Goal: Task Accomplishment & Management: Use online tool/utility

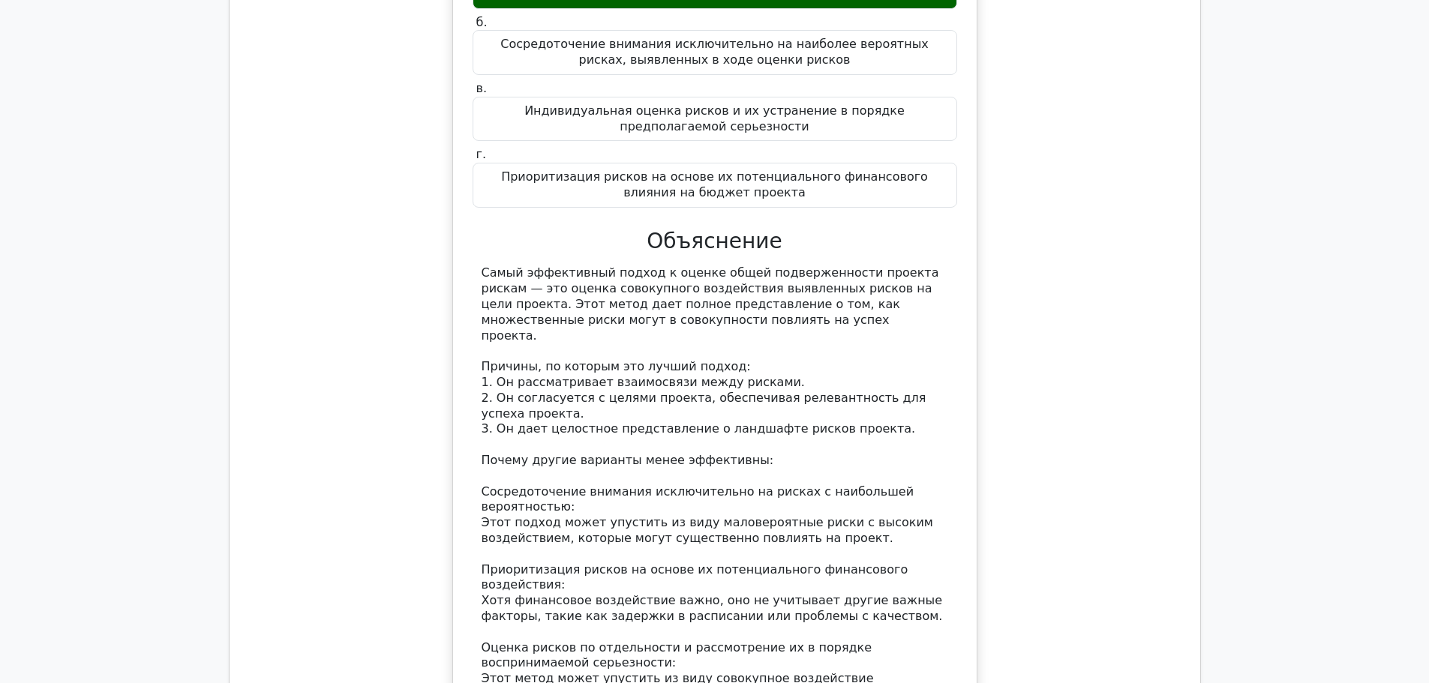
scroll to position [21139, 0]
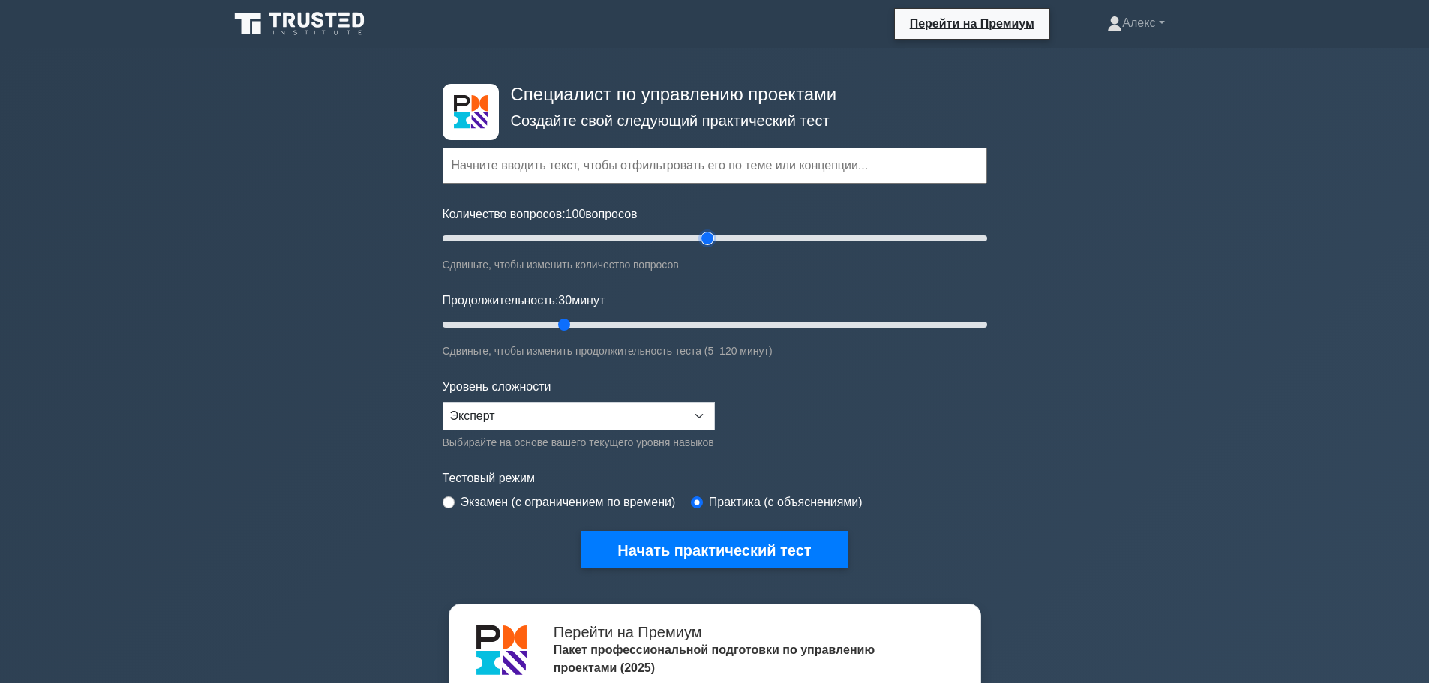
drag, startPoint x: 498, startPoint y: 236, endPoint x: 702, endPoint y: 246, distance: 204.2
type input "100"
click at [702, 246] on input "Количество вопросов: 100 вопросов" at bounding box center [715, 239] width 545 height 18
drag, startPoint x: 564, startPoint y: 320, endPoint x: 874, endPoint y: 325, distance: 309.8
type input "120"
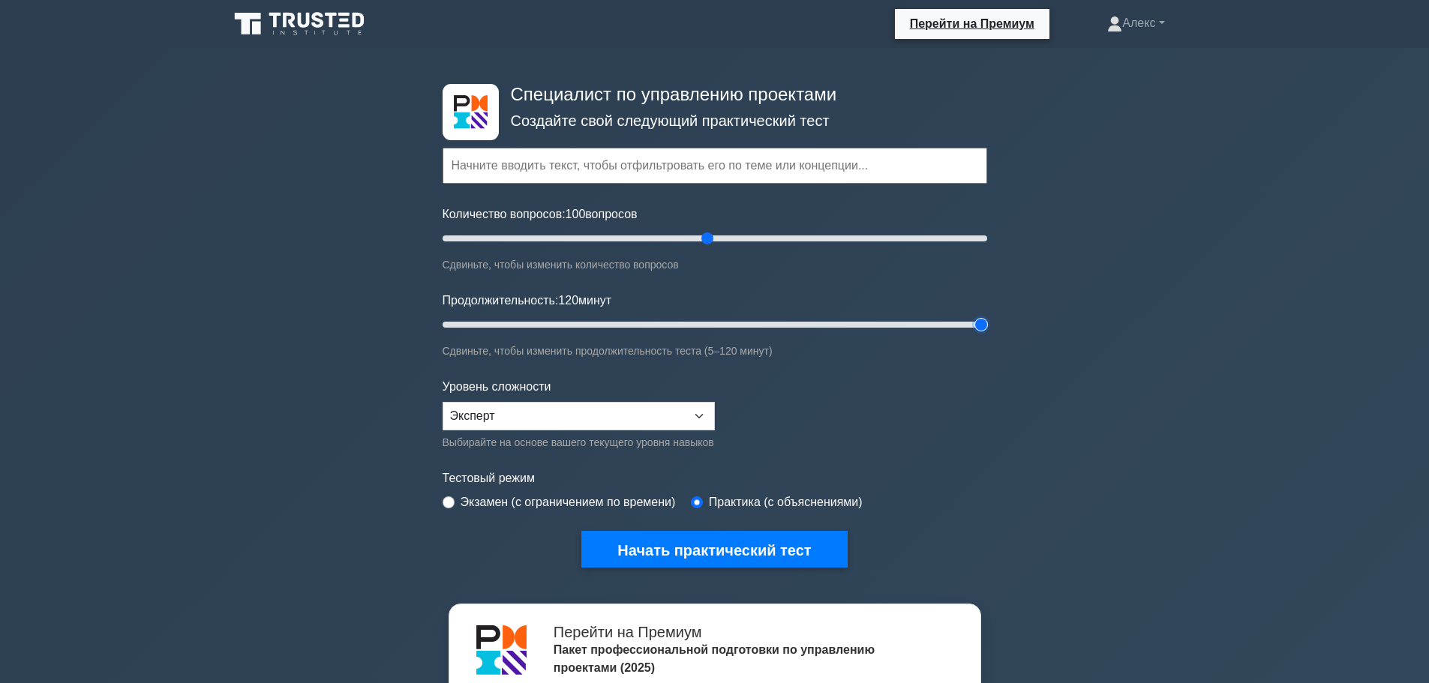
click at [987, 334] on input "Продолжительность: 120 минут" at bounding box center [715, 325] width 545 height 18
drag, startPoint x: 710, startPoint y: 237, endPoint x: 1011, endPoint y: 239, distance: 301.5
click at [987, 239] on input "Количество вопросов: 200 вопросов" at bounding box center [715, 239] width 545 height 18
drag, startPoint x: 982, startPoint y: 237, endPoint x: 713, endPoint y: 240, distance: 269.3
type input "100"
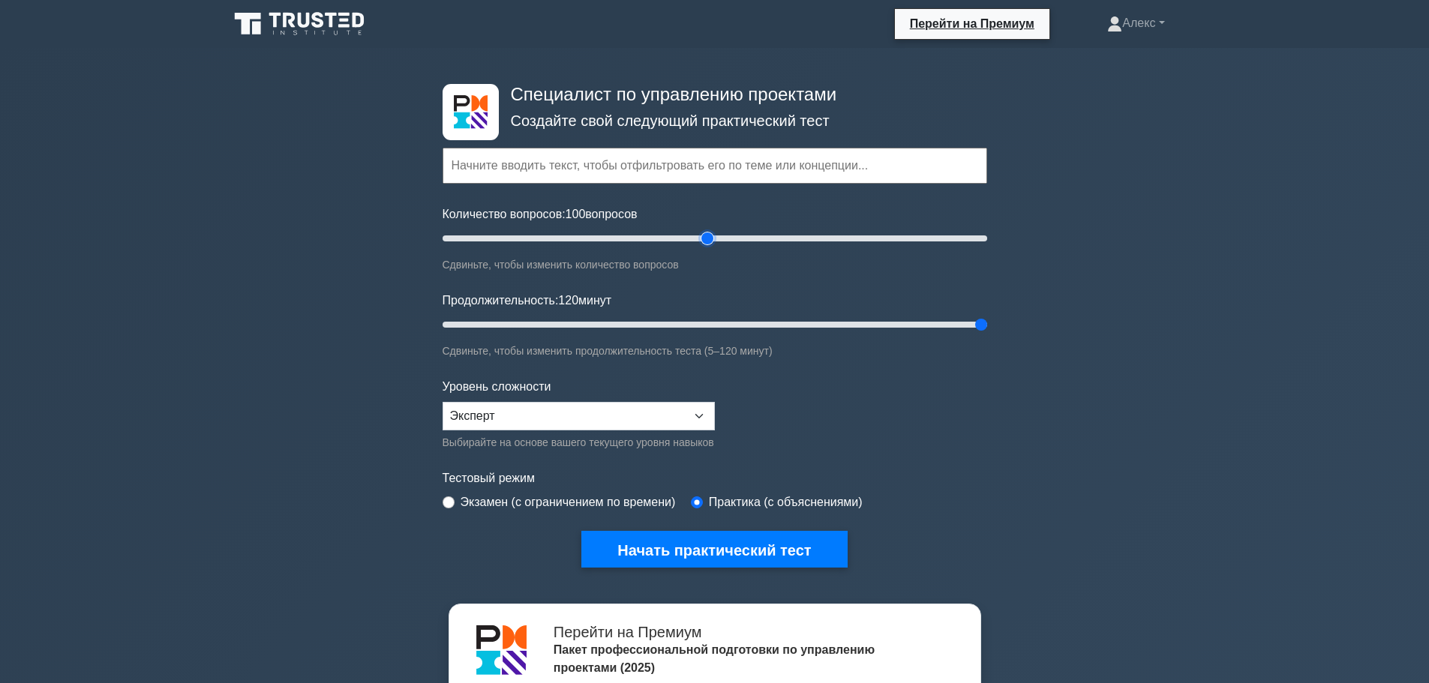
click at [713, 240] on input "Количество вопросов: 100 вопросов" at bounding box center [715, 239] width 545 height 18
